Goal: Task Accomplishment & Management: Complete application form

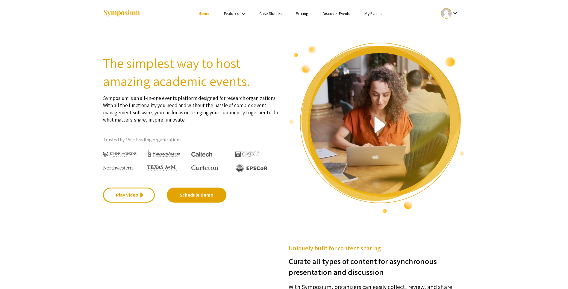
click at [455, 12] on mat-icon "keyboard_arrow_down" at bounding box center [455, 13] width 7 height 7
click at [458, 46] on button "My Submissions" at bounding box center [453, 44] width 37 height 14
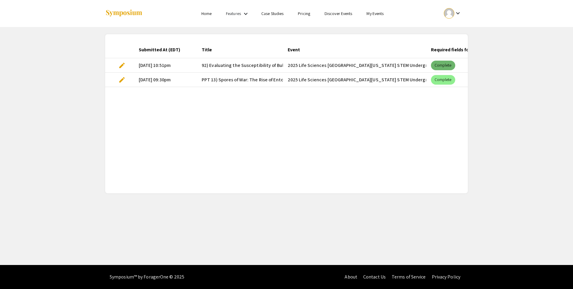
click at [446, 65] on mat-chip "Complete" at bounding box center [443, 66] width 24 height 10
click at [124, 66] on span "edit" at bounding box center [121, 65] width 7 height 7
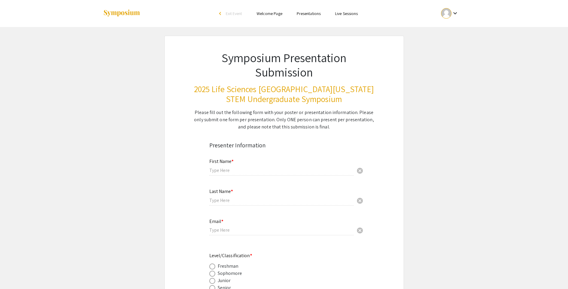
type input "[PERSON_NAME]"
type input "[EMAIL_ADDRESS][DOMAIN_NAME]"
radio input "true"
type input "Biological Sciences, Entomology, Entomopathogenic Fungi"
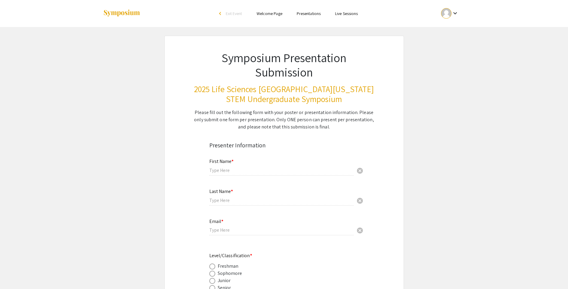
radio input "true"
type input "[PERSON_NAME]"
radio input "true"
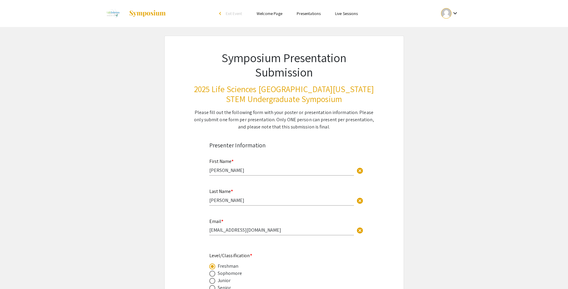
select select "custom"
type input "0"
select select "custom"
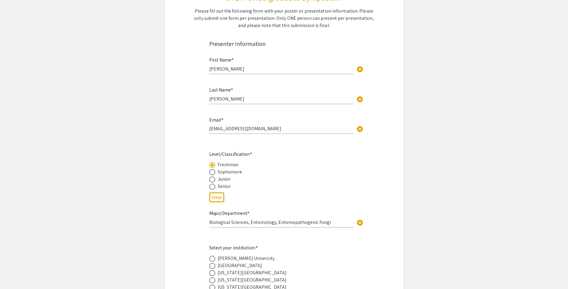
type input "1"
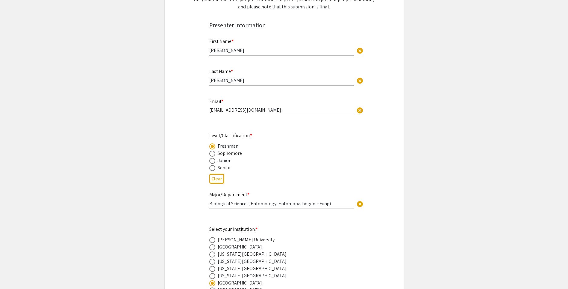
select select "auto"
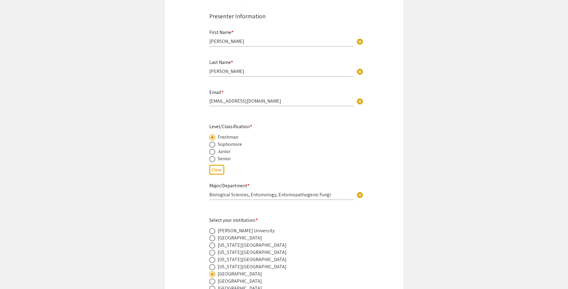
scroll to position [120, 0]
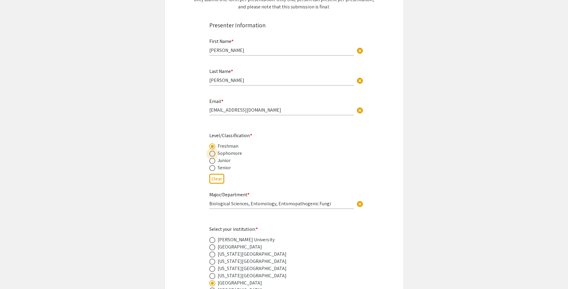
click at [215, 155] on span at bounding box center [212, 153] width 6 height 6
click at [215, 155] on input "radio" at bounding box center [212, 153] width 6 height 6
radio input "true"
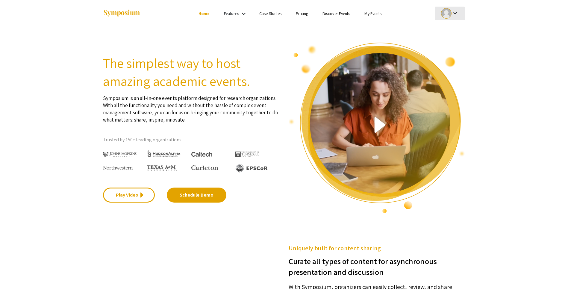
click at [458, 13] on mat-icon "keyboard_arrow_down" at bounding box center [455, 13] width 7 height 7
